Goal: Task Accomplishment & Management: Manage account settings

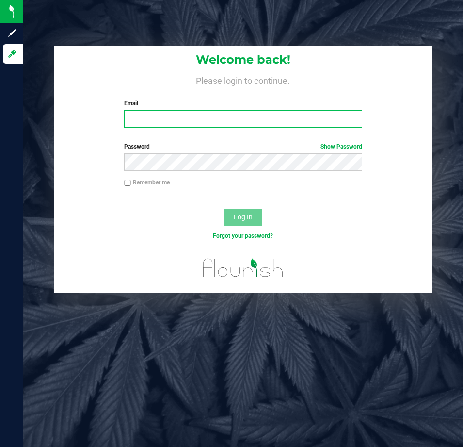
click at [179, 111] on input "Email" at bounding box center [243, 118] width 238 height 17
type input "[EMAIL_ADDRESS][DOMAIN_NAME]"
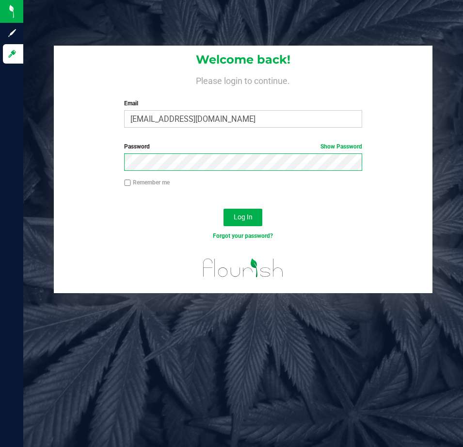
click at [224, 209] on button "Log In" at bounding box center [243, 217] width 39 height 17
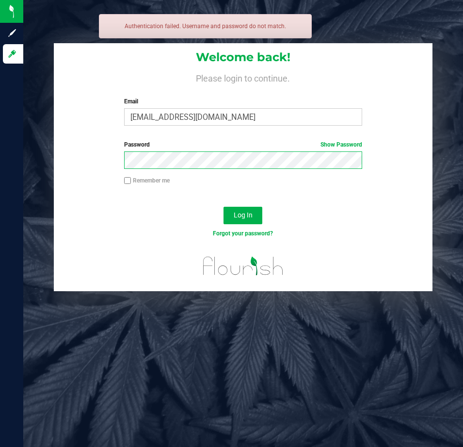
click at [224, 207] on button "Log In" at bounding box center [243, 215] width 39 height 17
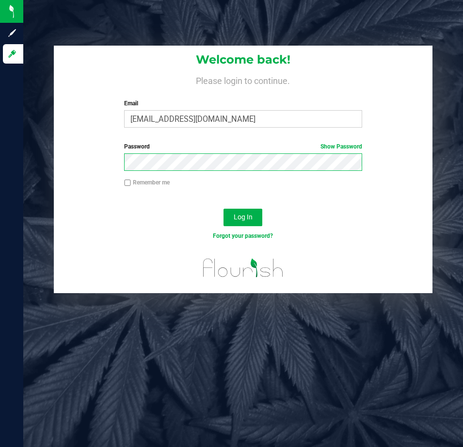
click at [224, 209] on button "Log In" at bounding box center [243, 217] width 39 height 17
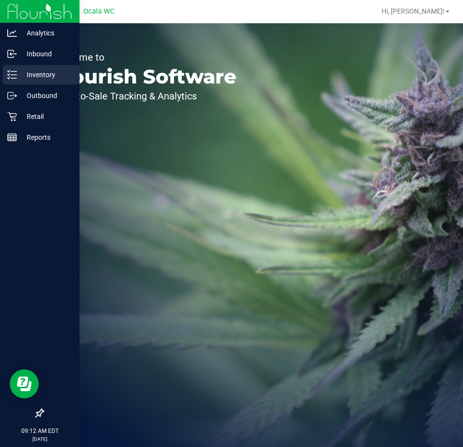
click at [9, 78] on icon at bounding box center [12, 75] width 10 height 10
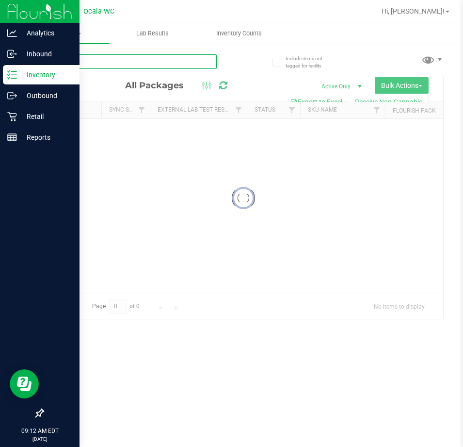
click at [127, 60] on input "text" at bounding box center [130, 61] width 174 height 15
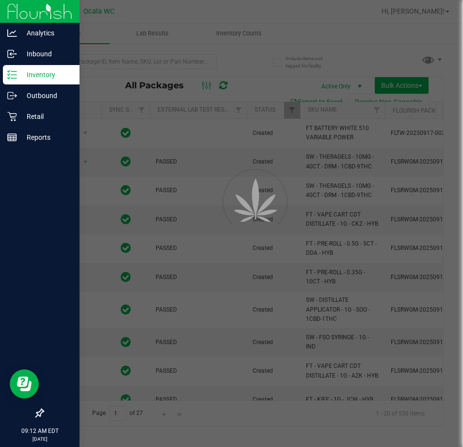
click at [123, 61] on div at bounding box center [231, 223] width 463 height 447
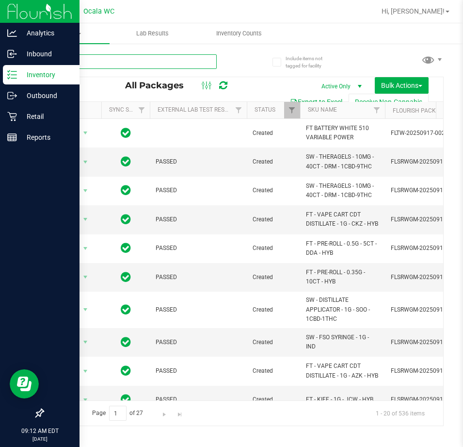
click at [76, 58] on input "text" at bounding box center [130, 61] width 174 height 15
type input "1335093265922947"
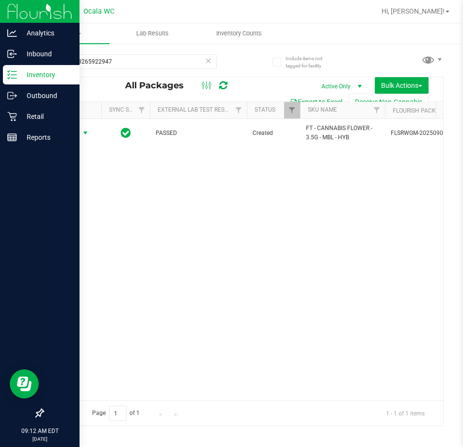
click at [66, 133] on span "Action" at bounding box center [66, 133] width 26 height 14
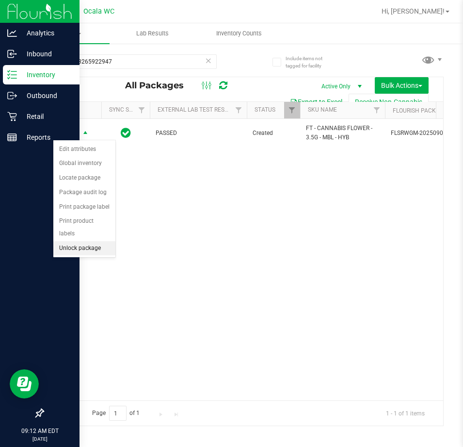
click at [76, 241] on li "Unlock package" at bounding box center [84, 248] width 62 height 15
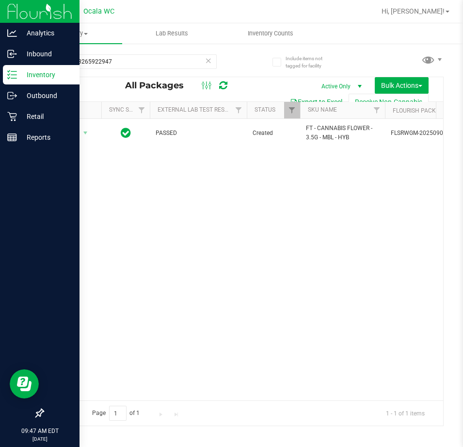
click at [259, 219] on div "Action Action Adjust qty Create package Edit attributes Global inventory Locate…" at bounding box center [243, 259] width 400 height 281
click at [11, 137] on icon at bounding box center [12, 137] width 10 height 10
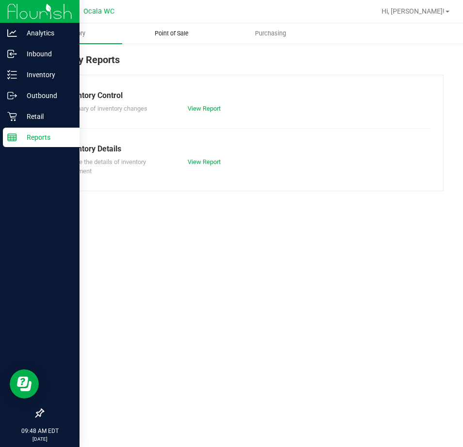
click at [177, 33] on span "Point of Sale" at bounding box center [172, 33] width 60 height 9
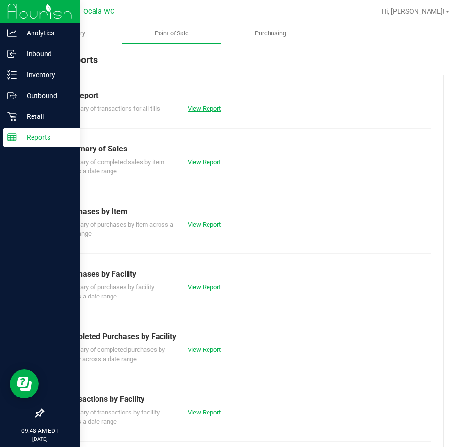
click at [199, 106] on link "View Report" at bounding box center [204, 108] width 33 height 7
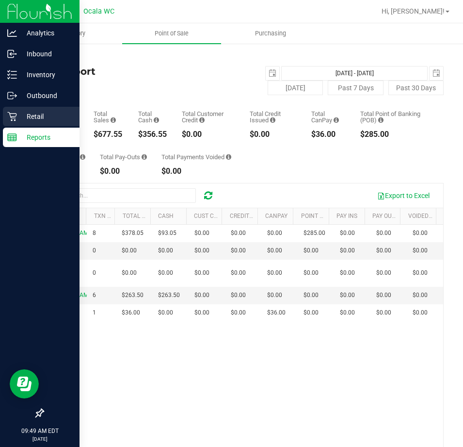
click at [16, 113] on div "Retail" at bounding box center [41, 116] width 77 height 19
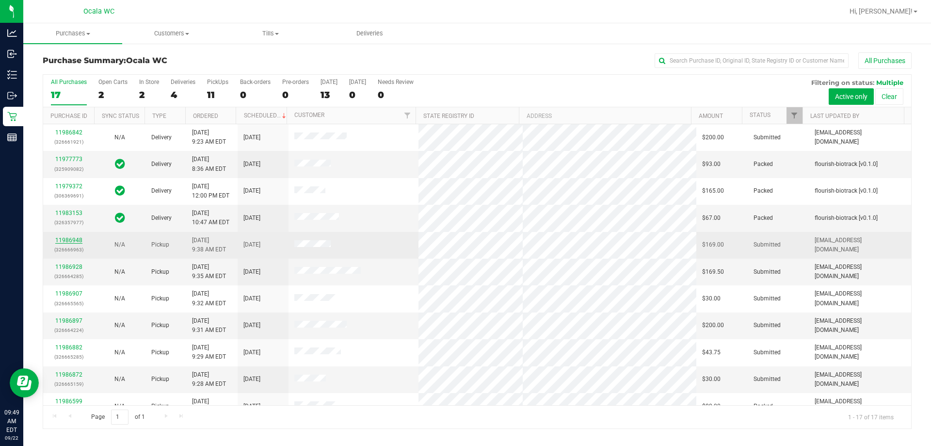
click at [72, 242] on link "11986948" at bounding box center [68, 240] width 27 height 7
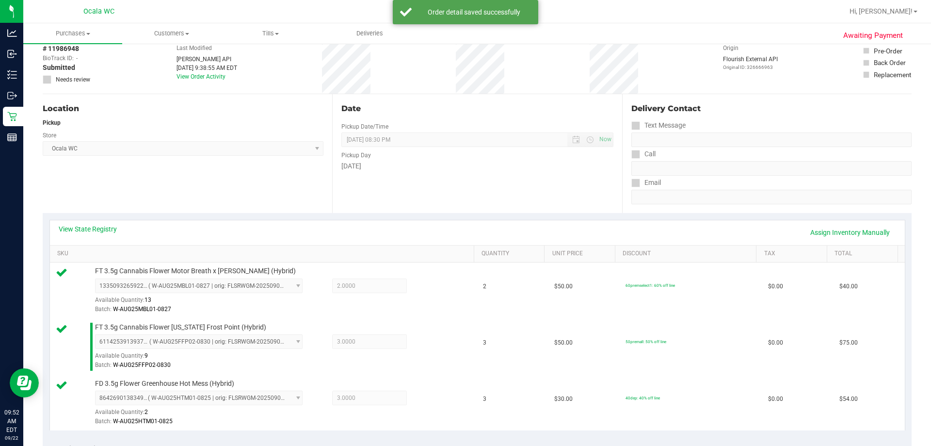
scroll to position [388, 0]
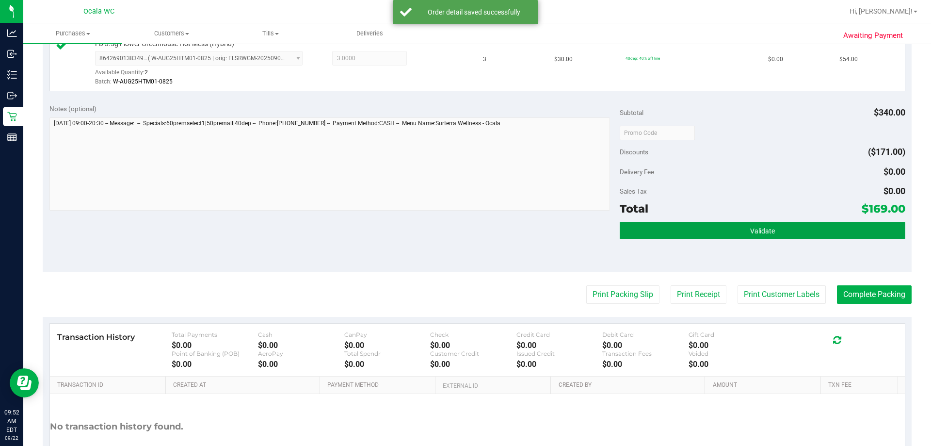
click at [463, 227] on button "Validate" at bounding box center [762, 230] width 285 height 17
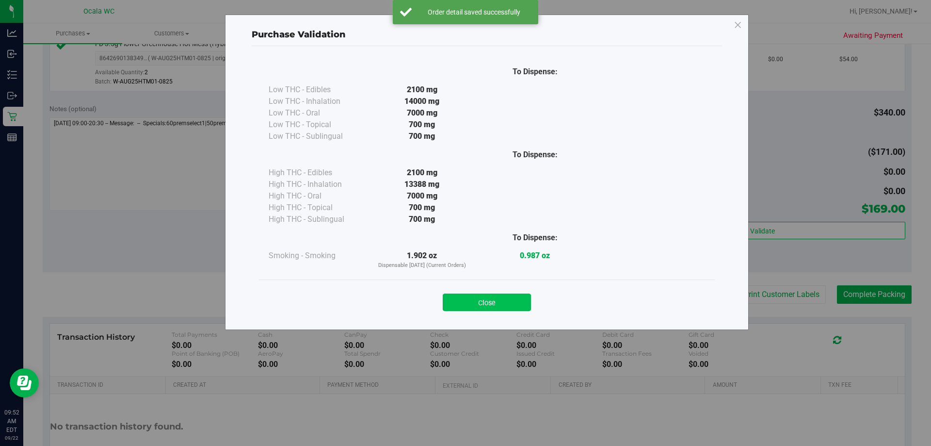
click at [463, 299] on button "Close" at bounding box center [487, 302] width 88 height 17
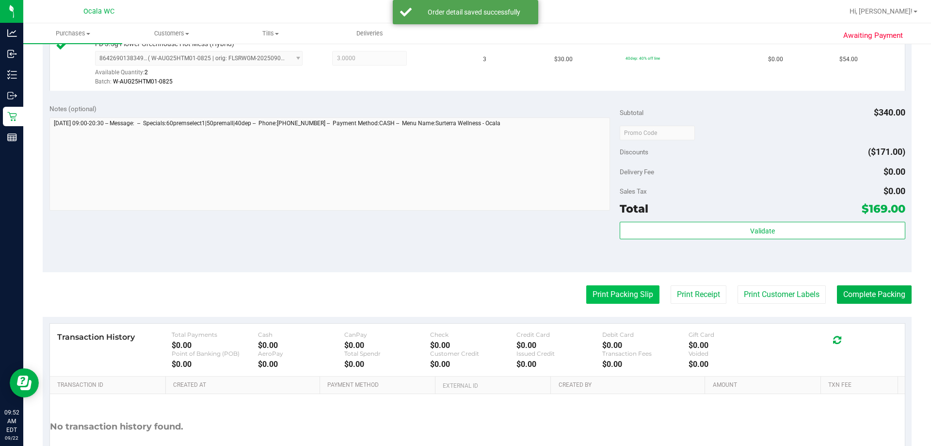
click at [463, 300] on button "Print Packing Slip" at bounding box center [623, 294] width 73 height 18
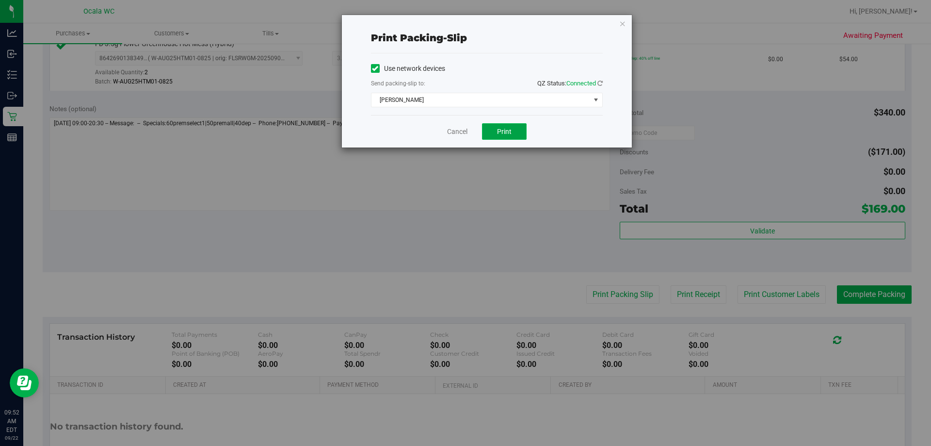
click at [463, 133] on span "Print" at bounding box center [504, 132] width 15 height 8
click at [463, 93] on span "[PERSON_NAME]" at bounding box center [487, 100] width 232 height 15
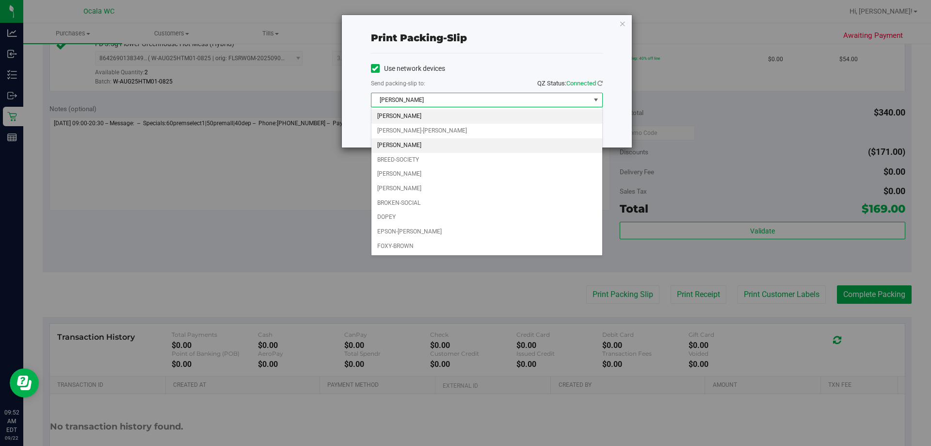
click at [440, 145] on li "[PERSON_NAME]" at bounding box center [487, 145] width 231 height 15
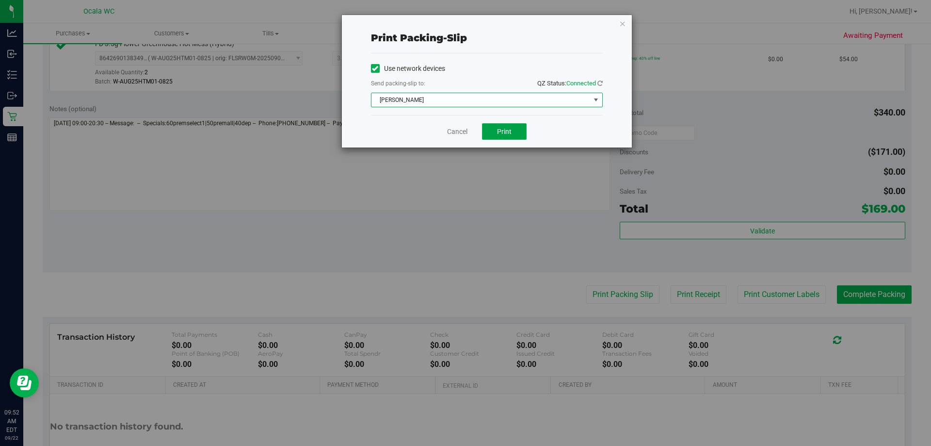
click at [463, 134] on button "Print" at bounding box center [504, 131] width 45 height 16
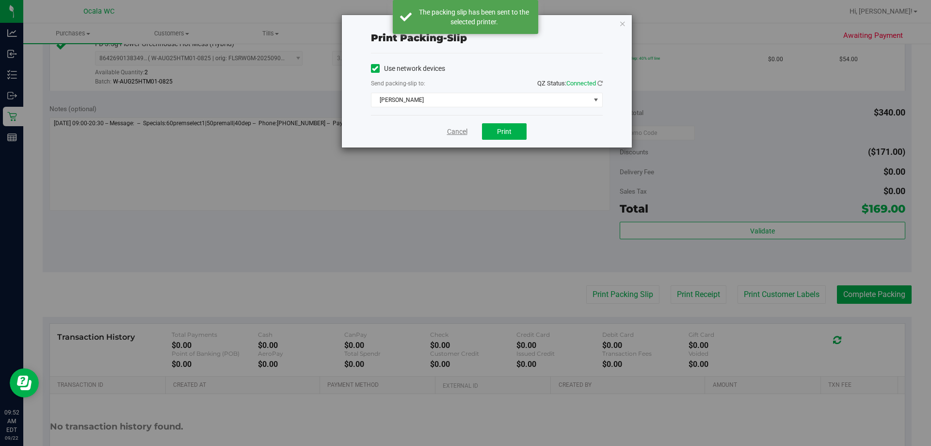
click at [453, 131] on link "Cancel" at bounding box center [457, 132] width 20 height 10
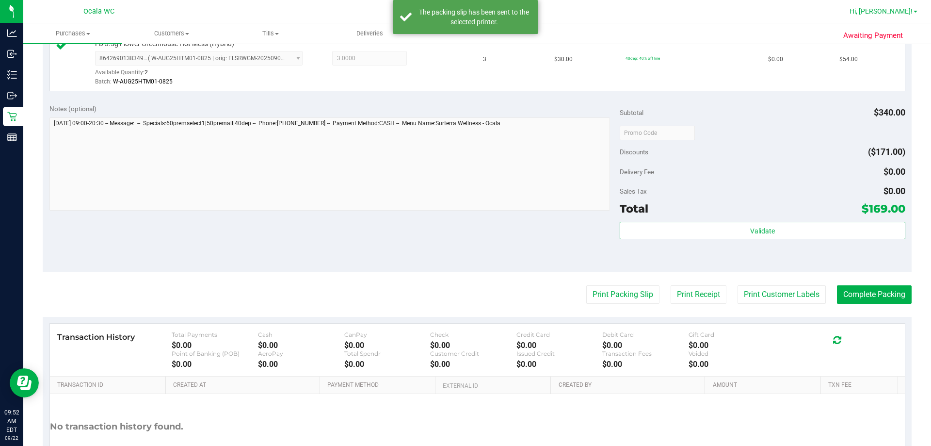
click at [463, 12] on span "Hi, [PERSON_NAME]!" at bounding box center [881, 11] width 63 height 8
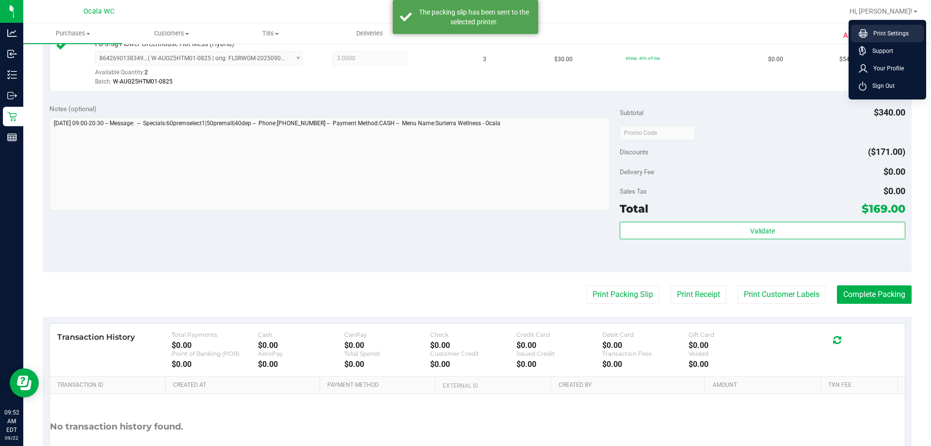
click at [463, 37] on span "Print Settings" at bounding box center [888, 34] width 41 height 10
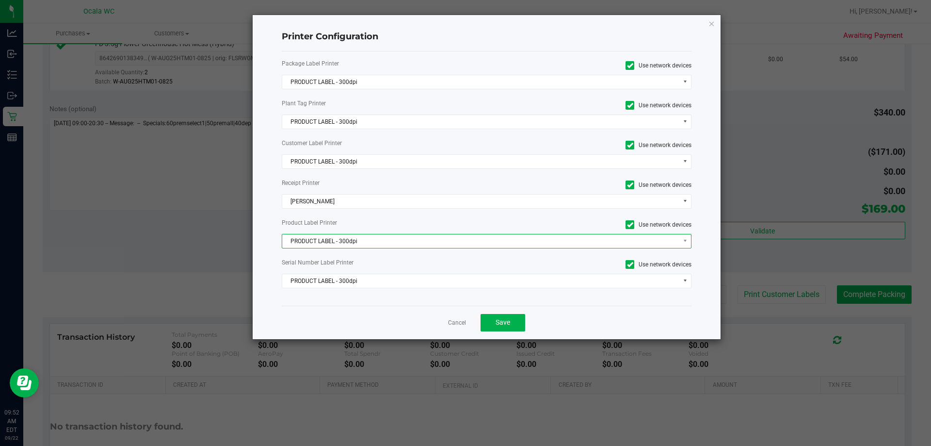
click at [454, 239] on span "PRODUCT LABEL - 300dpi" at bounding box center [480, 241] width 397 height 14
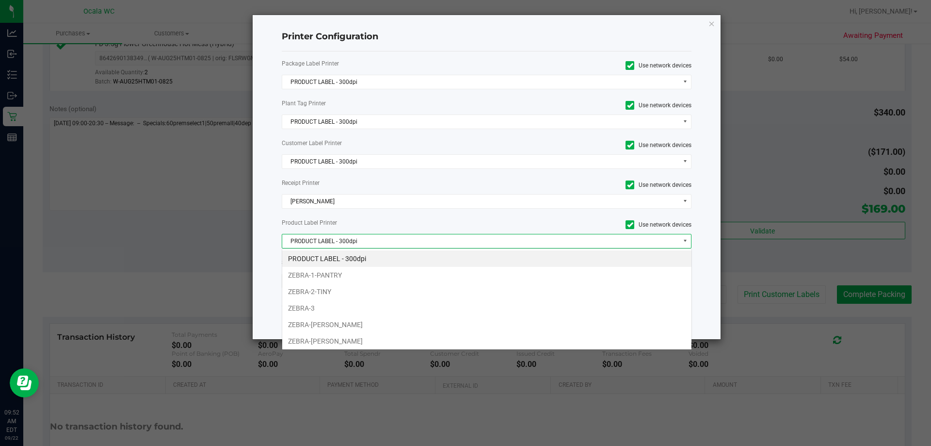
scroll to position [15, 410]
click at [408, 325] on li "ZEBRA-[PERSON_NAME]" at bounding box center [486, 324] width 409 height 16
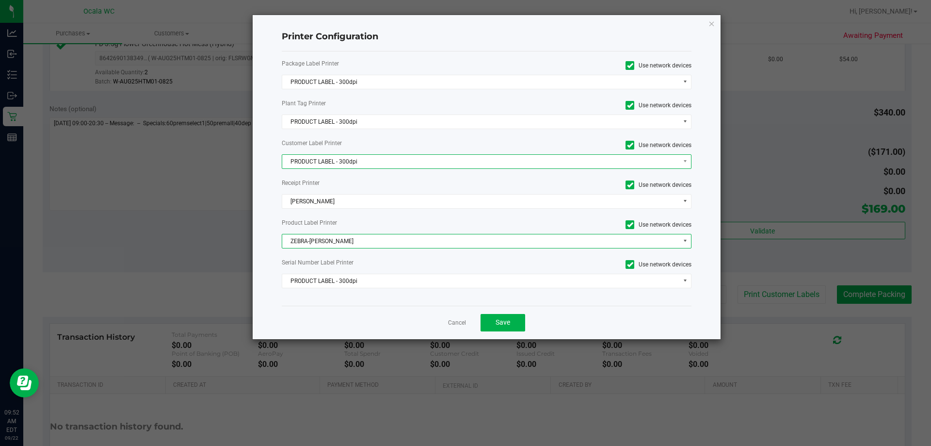
click at [413, 160] on span "PRODUCT LABEL - 300dpi" at bounding box center [480, 162] width 397 height 14
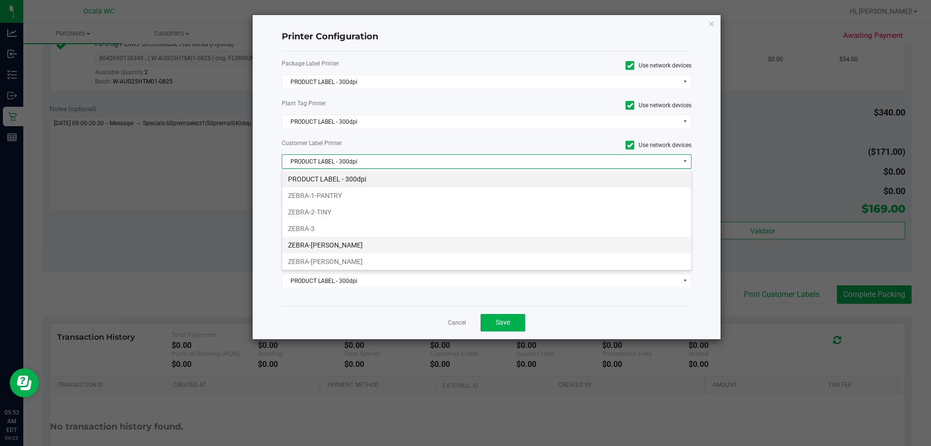
click at [410, 241] on li "ZEBRA-[PERSON_NAME]" at bounding box center [486, 245] width 409 height 16
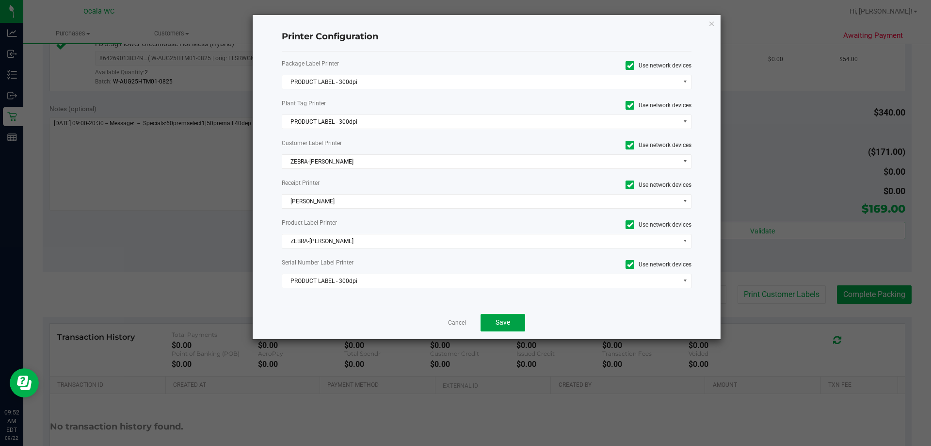
click at [463, 322] on span "Save" at bounding box center [503, 322] width 15 height 8
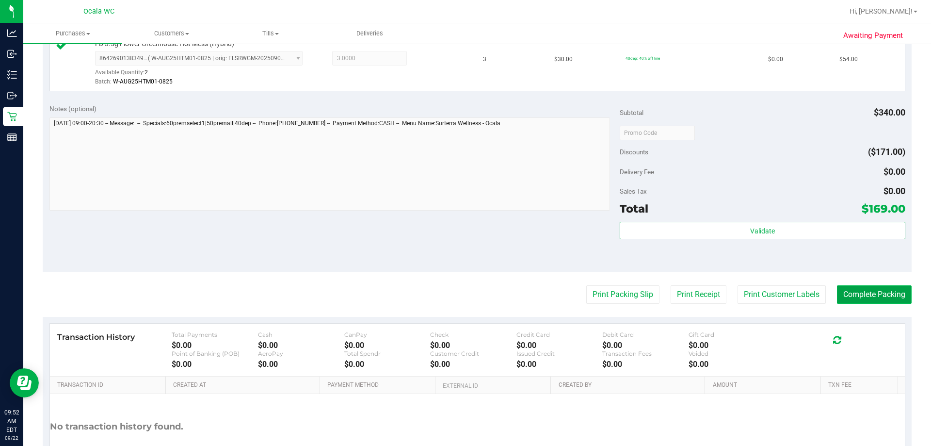
click at [463, 300] on button "Complete Packing" at bounding box center [874, 294] width 75 height 18
